Goal: Find specific page/section: Find specific page/section

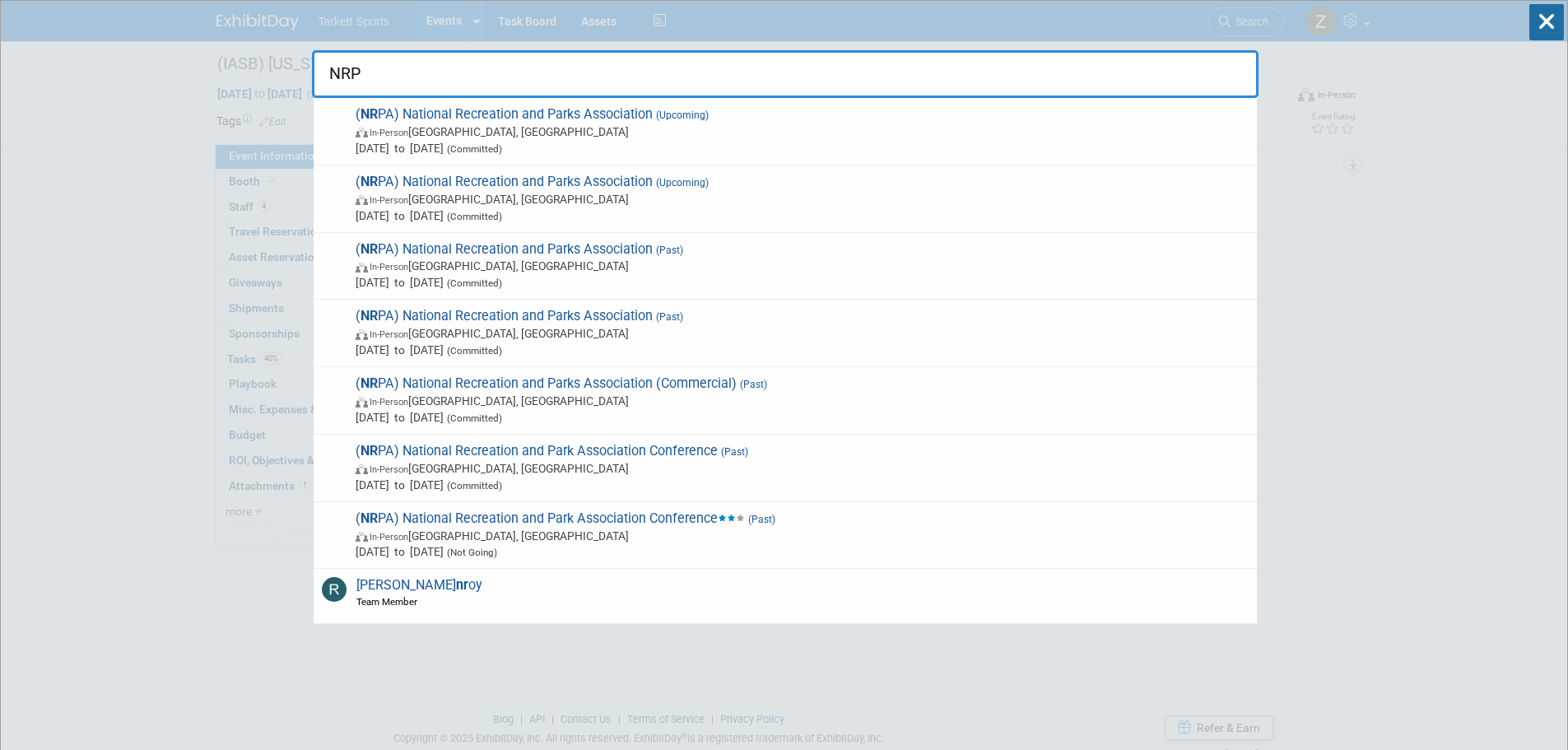
type input "NRPA"
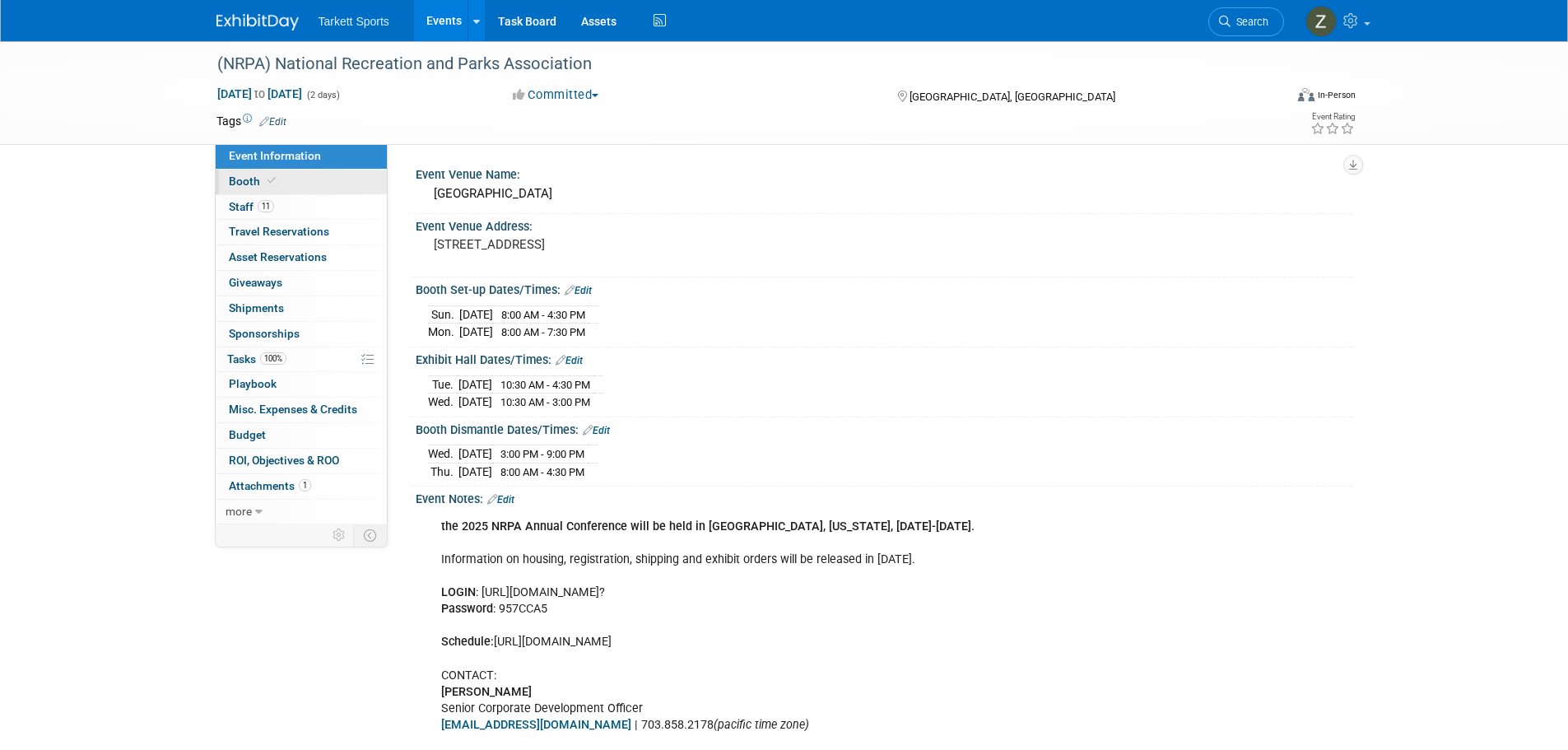
click at [269, 183] on icon at bounding box center [272, 180] width 8 height 9
select select "FieldTurf, [PERSON_NAME], Indoor, FieldTurf Landscape, Tarkett Sports Construct…"
